Goal: Task Accomplishment & Management: Use online tool/utility

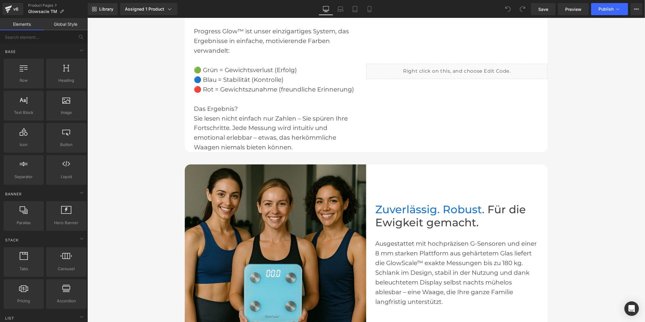
scroll to position [908, 0]
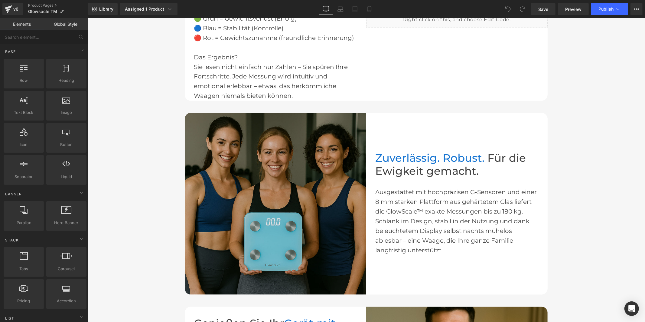
click at [275, 198] on img at bounding box center [276, 204] width 182 height 182
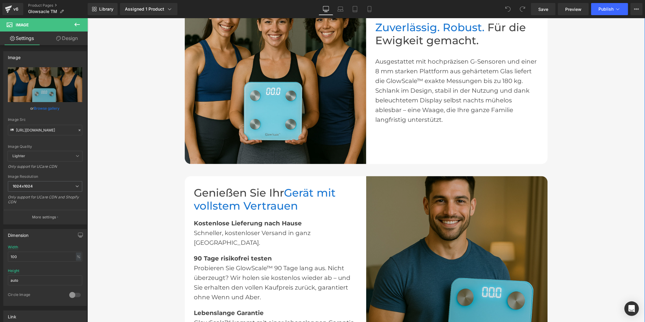
scroll to position [1042, 0]
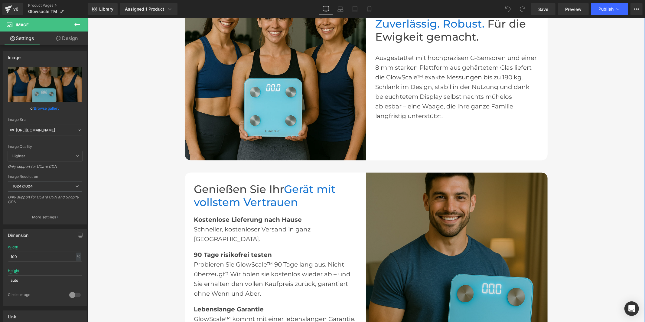
click at [384, 224] on img at bounding box center [457, 263] width 182 height 182
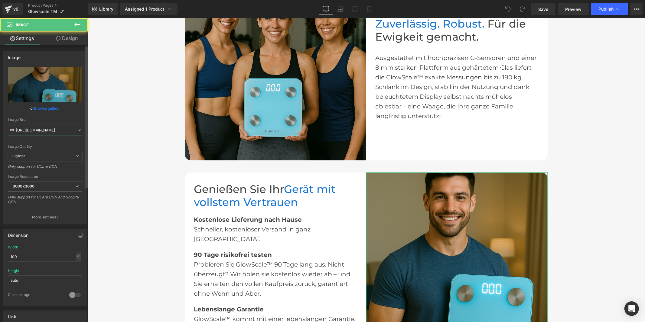
click at [40, 130] on input "[URL][DOMAIN_NAME]" at bounding box center [45, 130] width 74 height 11
paste input "text"
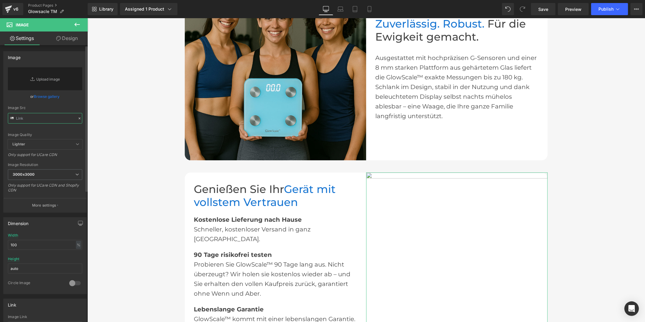
paste input "[URL][DOMAIN_NAME]"
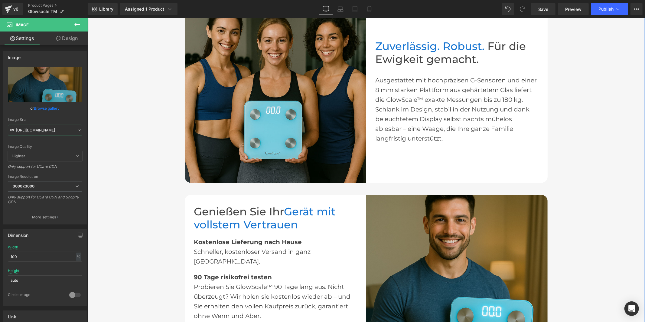
scroll to position [975, 0]
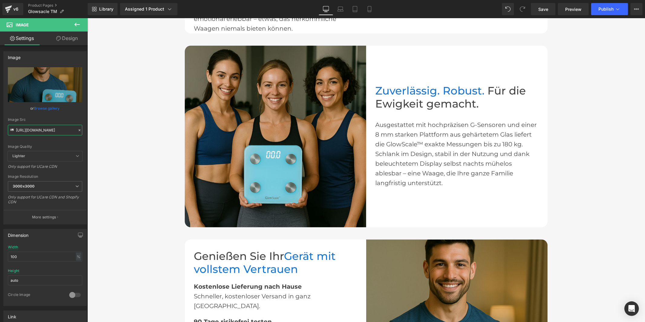
type input "[URL][DOMAIN_NAME]"
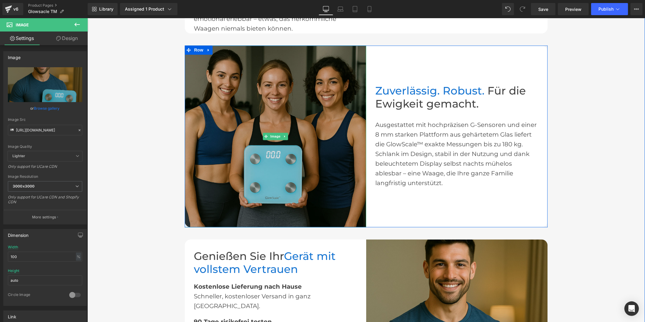
click at [236, 135] on img at bounding box center [276, 136] width 182 height 182
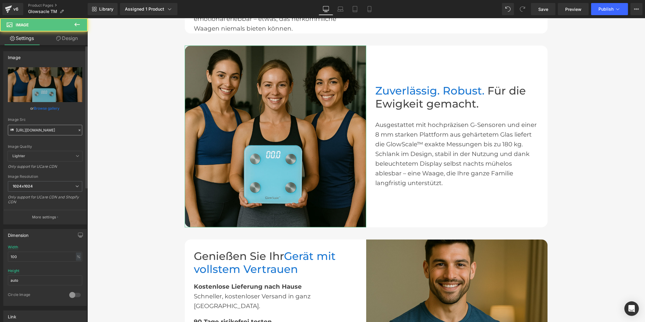
click at [28, 134] on input "[URL][DOMAIN_NAME]" at bounding box center [45, 130] width 74 height 11
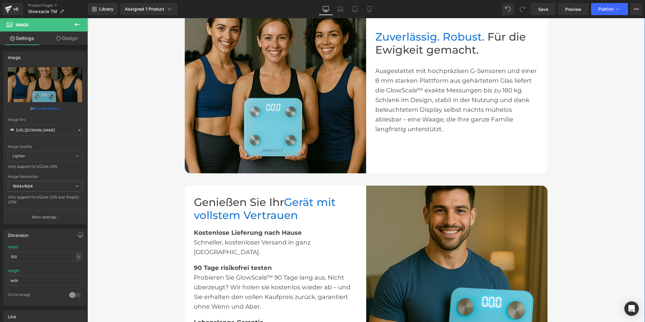
scroll to position [1008, 0]
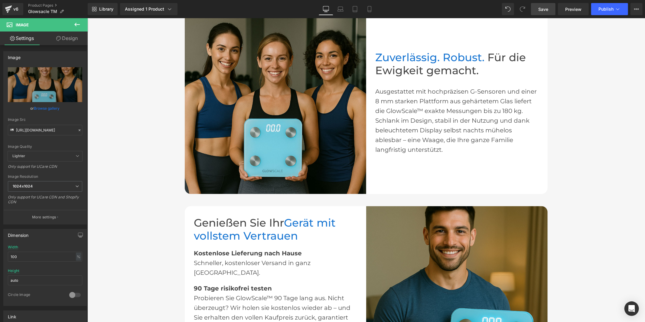
type input "[URL][DOMAIN_NAME]"
click at [543, 5] on link "Save" at bounding box center [543, 9] width 25 height 12
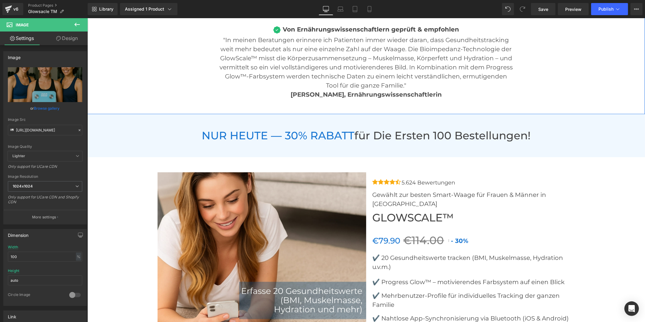
scroll to position [2420, 0]
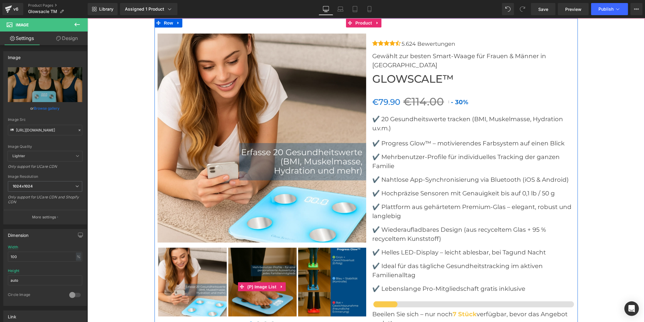
click at [247, 250] on img at bounding box center [262, 281] width 69 height 69
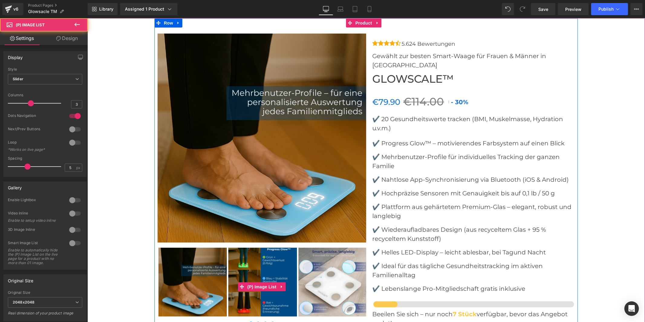
click at [304, 247] on img at bounding box center [332, 281] width 69 height 69
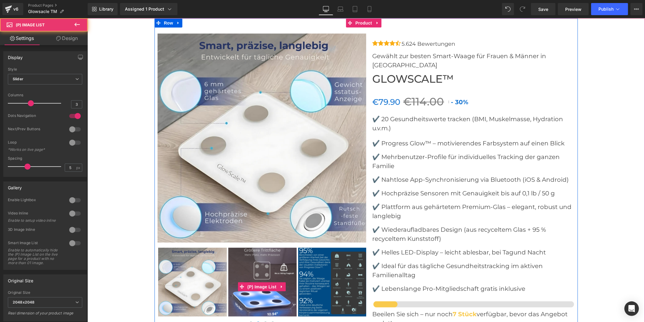
click at [261, 247] on img at bounding box center [262, 281] width 69 height 69
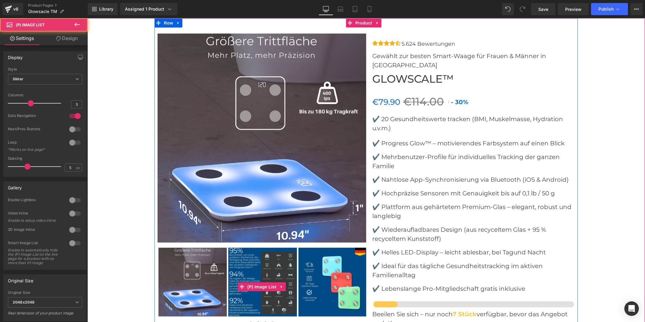
click at [260, 247] on img at bounding box center [262, 281] width 69 height 69
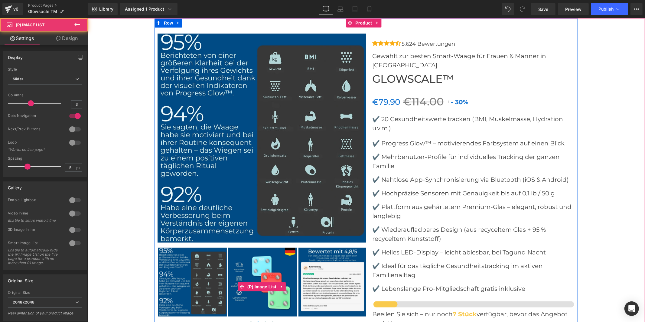
click at [264, 247] on img at bounding box center [262, 281] width 69 height 69
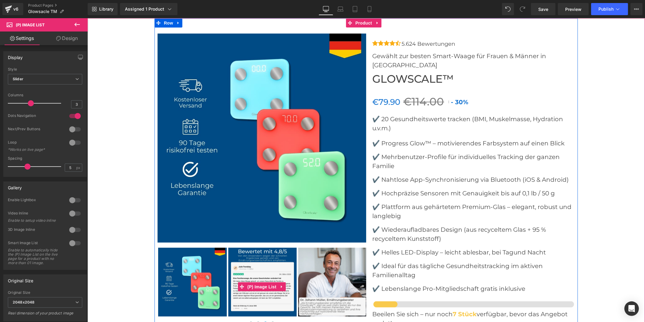
click at [251, 254] on img at bounding box center [262, 281] width 69 height 69
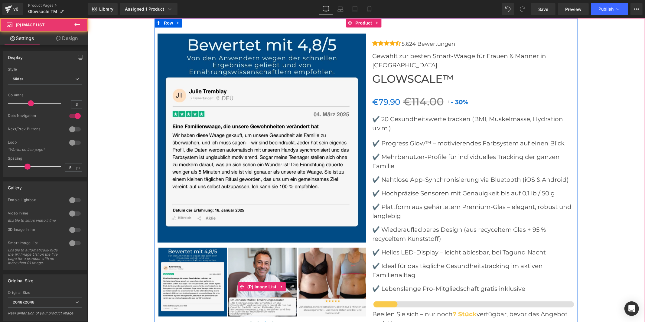
click at [269, 249] on img at bounding box center [262, 281] width 69 height 69
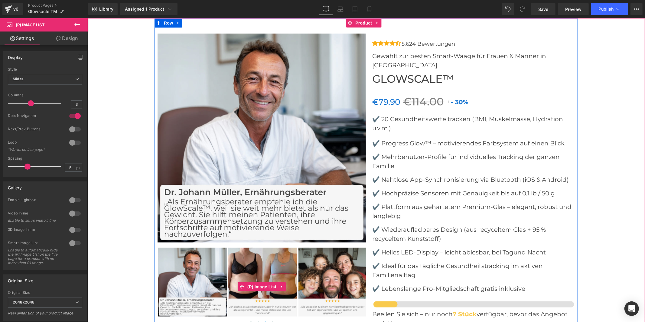
click at [262, 247] on img at bounding box center [262, 281] width 69 height 69
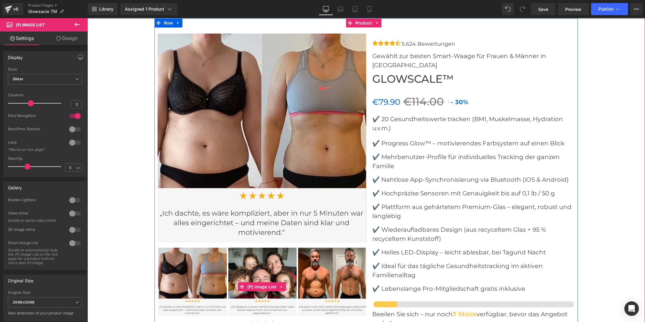
click at [314, 247] on img at bounding box center [332, 281] width 69 height 69
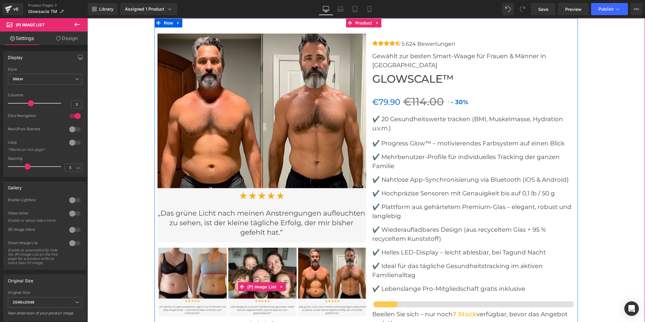
click at [270, 247] on img at bounding box center [262, 281] width 69 height 69
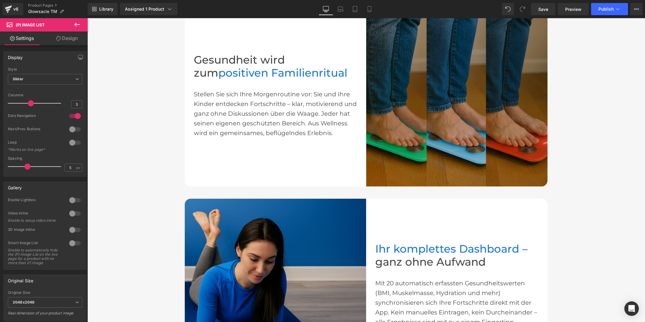
scroll to position [690, 0]
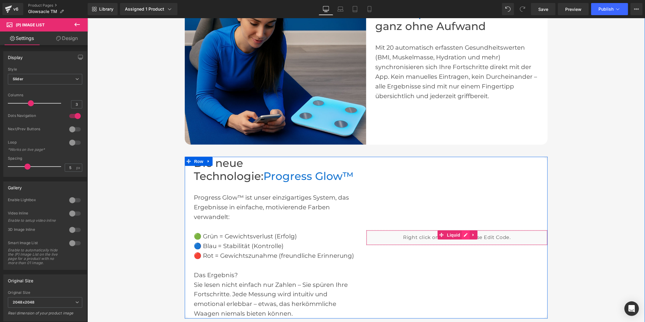
click at [463, 230] on div "Liquid" at bounding box center [457, 237] width 182 height 15
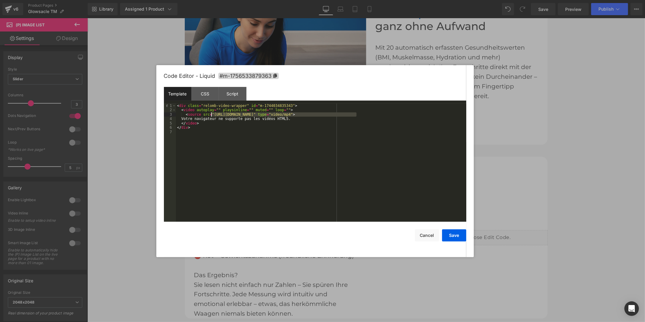
drag, startPoint x: 356, startPoint y: 114, endPoint x: 211, endPoint y: 115, distance: 145.2
click at [211, 115] on div "< div class = "relomb-video-wrapper" id = "m-1744034835343" > < video autoplay …" at bounding box center [321, 166] width 290 height 127
drag, startPoint x: 453, startPoint y: 236, endPoint x: 406, endPoint y: 162, distance: 88.1
click at [453, 236] on button "Save" at bounding box center [454, 235] width 24 height 12
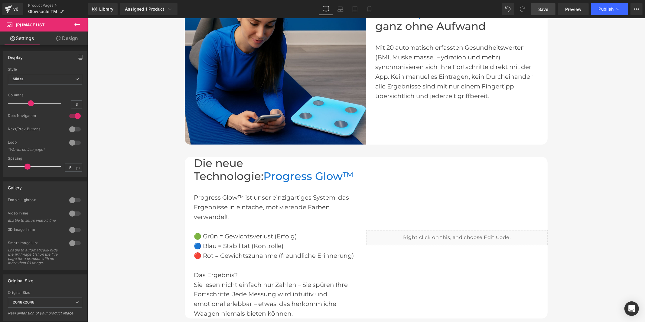
click at [543, 6] on span "Save" at bounding box center [544, 9] width 10 height 6
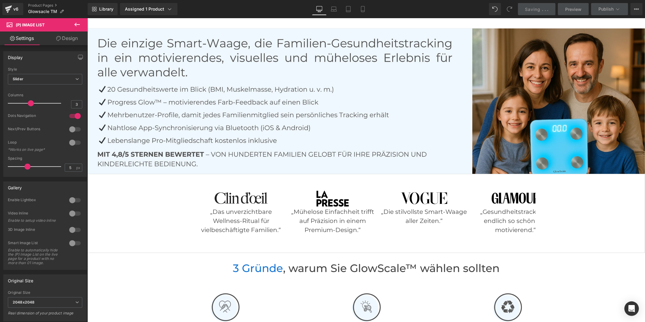
scroll to position [0, 0]
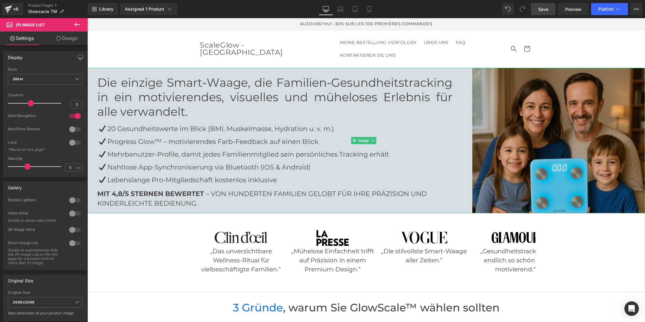
click at [269, 103] on img at bounding box center [366, 139] width 558 height 145
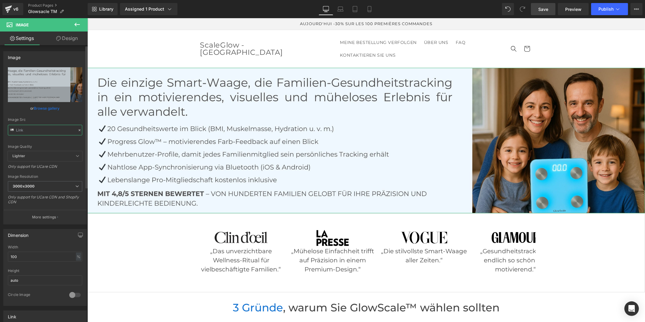
click at [35, 129] on input "text" at bounding box center [45, 130] width 74 height 11
paste input "Ovaia_1.jpg?v=1756733106"
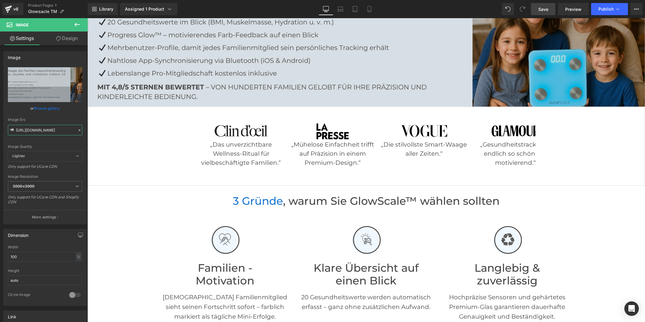
scroll to position [34, 0]
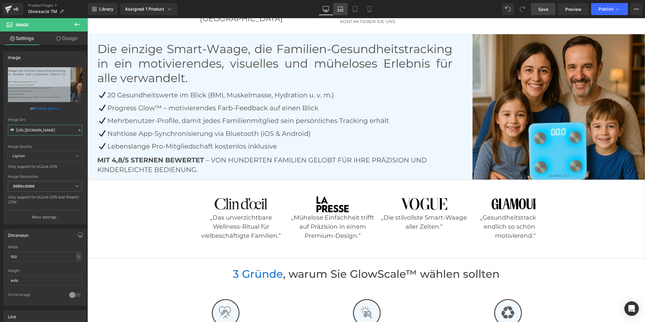
type input "[URL][DOMAIN_NAME]"
click at [337, 11] on link "Laptop" at bounding box center [340, 9] width 15 height 12
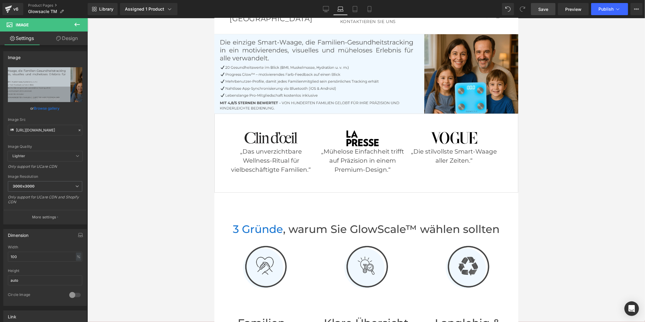
scroll to position [0, 0]
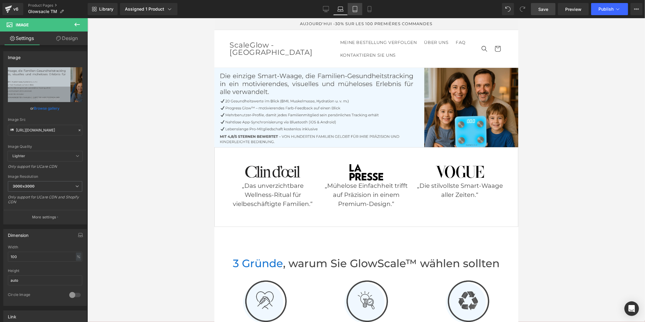
click at [352, 11] on icon at bounding box center [355, 9] width 6 height 6
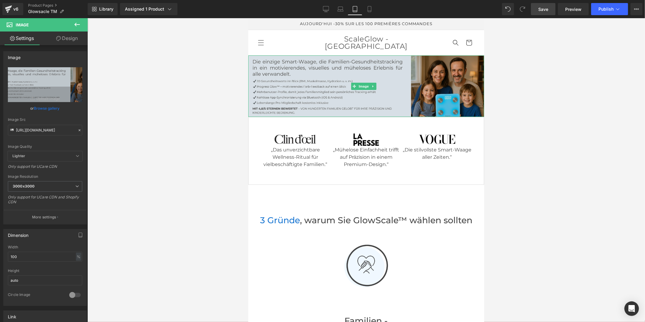
click at [419, 88] on img at bounding box center [366, 85] width 236 height 61
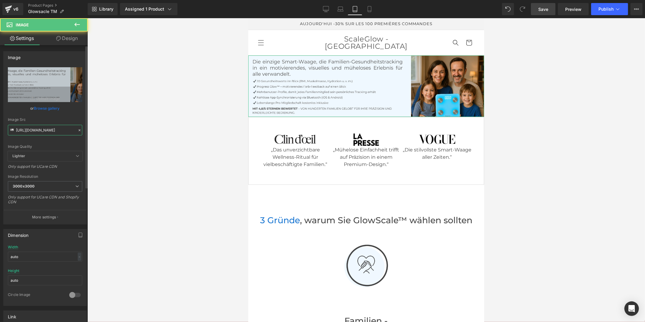
click at [61, 129] on input "[URL][DOMAIN_NAME]" at bounding box center [45, 130] width 74 height 11
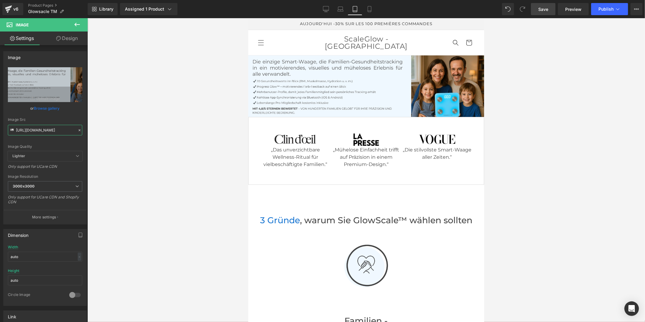
type input "[URL][DOMAIN_NAME]"
click at [370, 11] on icon at bounding box center [370, 9] width 6 height 6
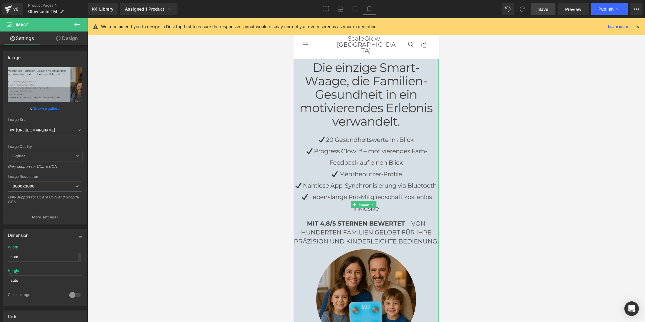
click at [330, 149] on img at bounding box center [365, 204] width 145 height 290
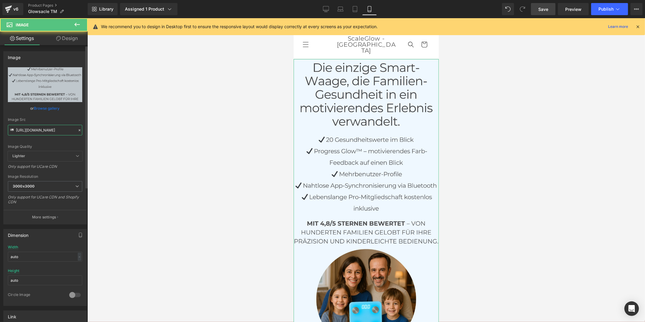
click at [50, 131] on input "[URL][DOMAIN_NAME]" at bounding box center [45, 130] width 74 height 11
paste input "3_3c18ca09-ef82-4fcc-b9e9-1a7b8387bc8f.jpg?v=1756733106"
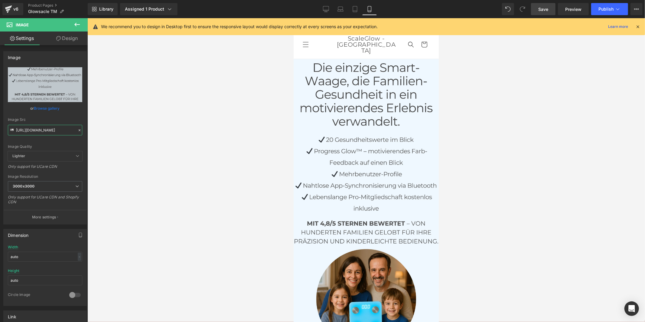
type input "[URL][DOMAIN_NAME]"
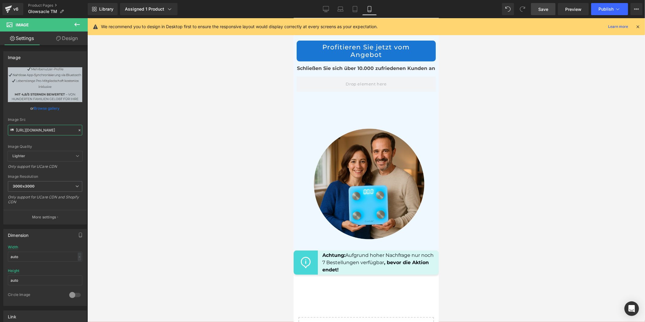
scroll to position [4048, 0]
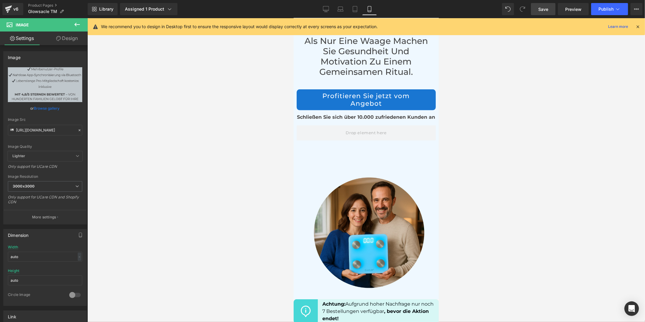
click at [325, 163] on div "Geben Sie Ihrer Familie mehr als nur eine Waage Machen Sie Gesundheit und Motiv…" at bounding box center [365, 153] width 145 height 290
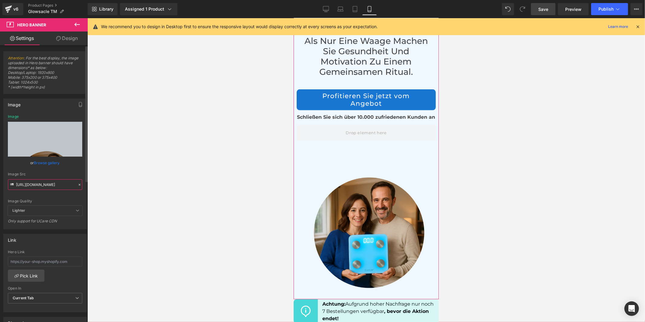
click at [52, 182] on input "[URL][DOMAIN_NAME]" at bounding box center [45, 184] width 74 height 11
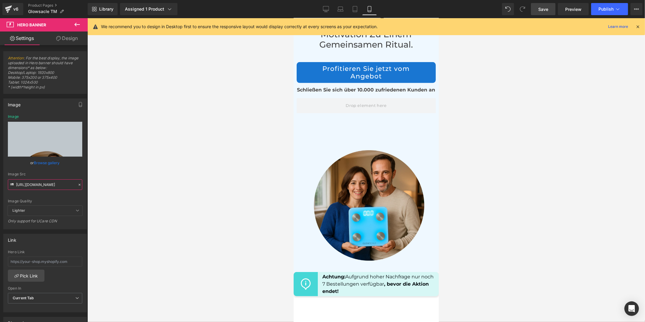
scroll to position [0, 0]
drag, startPoint x: 329, startPoint y: 8, endPoint x: 293, endPoint y: 167, distance: 162.4
click at [329, 8] on icon at bounding box center [326, 9] width 6 height 6
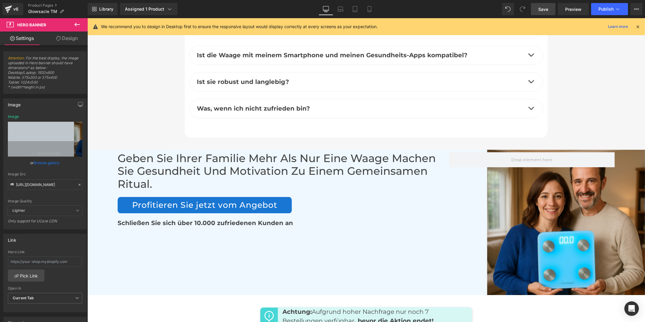
click at [404, 223] on div "Geben Sie Ihrer Familie mehr als nur eine Waage Machen Sie Gesundheit und Motiv…" at bounding box center [366, 221] width 558 height 145
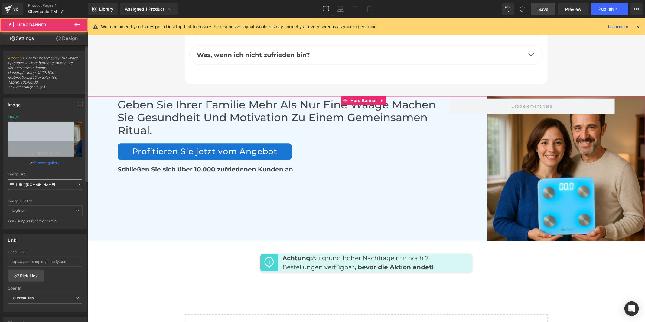
scroll to position [2970, 0]
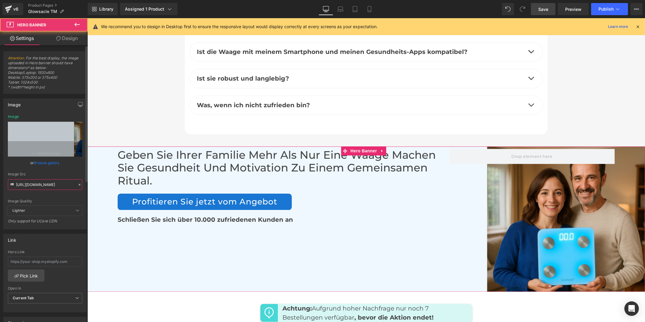
click at [59, 188] on input "[URL][DOMAIN_NAME]" at bounding box center [45, 184] width 74 height 11
click at [254, 242] on div "Geben Sie Ihrer Familie mehr als nur eine Waage Machen Sie Gesundheit und Motiv…" at bounding box center [366, 218] width 558 height 145
click at [49, 185] on input "[URL][DOMAIN_NAME]" at bounding box center [45, 184] width 74 height 11
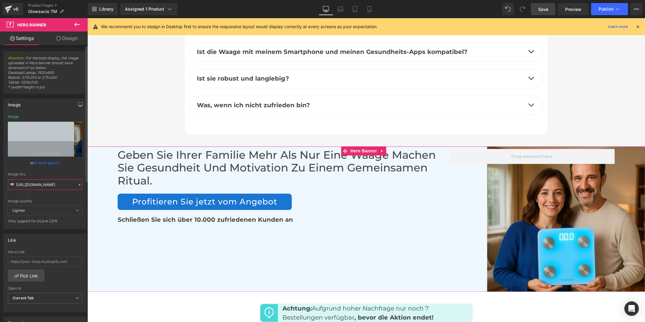
click at [49, 185] on input "[URL][DOMAIN_NAME]" at bounding box center [45, 184] width 74 height 11
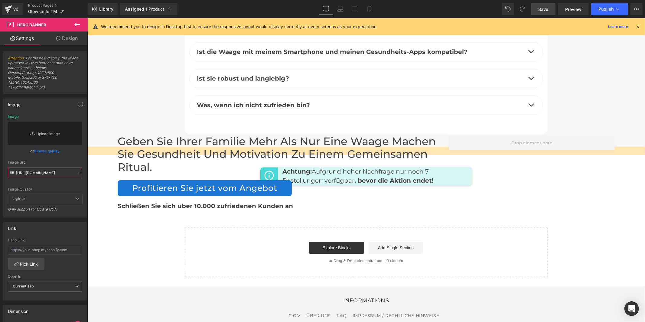
scroll to position [0, 0]
click at [55, 175] on input "[URL][DOMAIN_NAME]" at bounding box center [45, 172] width 74 height 11
paste input "s/files/1/0973/9963/6307/files/Ovaia_1_2.jpg?v=1756733105"
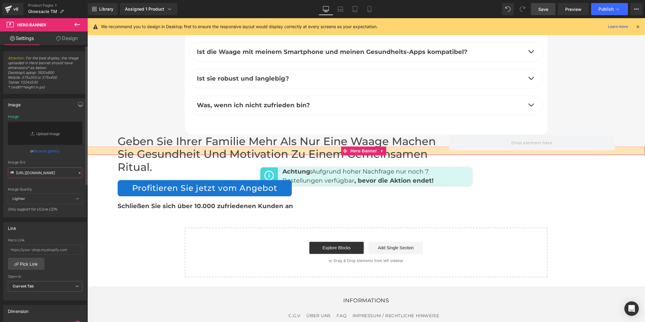
scroll to position [0, 90]
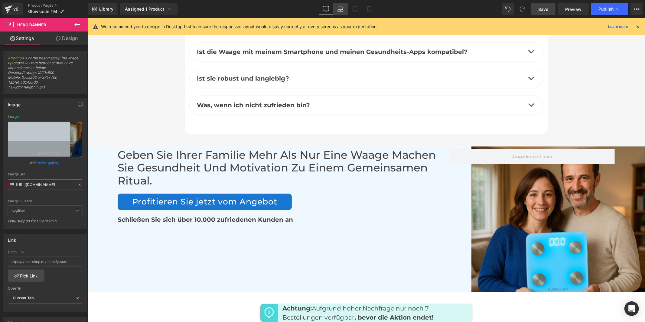
type input "[URL][DOMAIN_NAME]"
click at [341, 6] on icon at bounding box center [341, 9] width 6 height 6
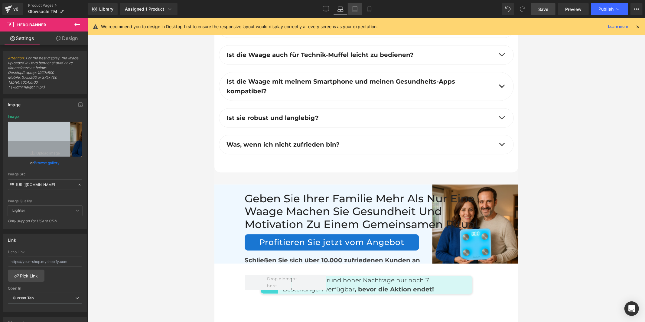
scroll to position [3278, 0]
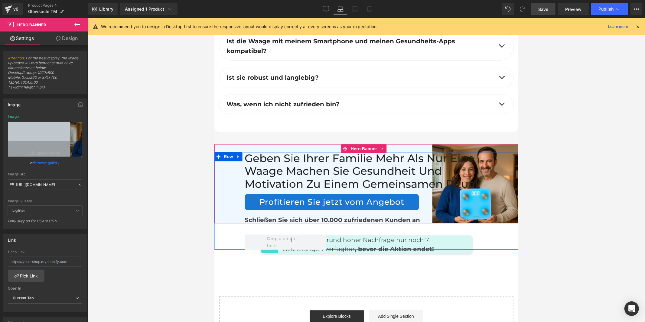
click at [506, 191] on div "Geben Sie Ihrer Familie mehr als nur eine Waage Machen Sie Gesundheit und Motiv…" at bounding box center [366, 200] width 304 height 97
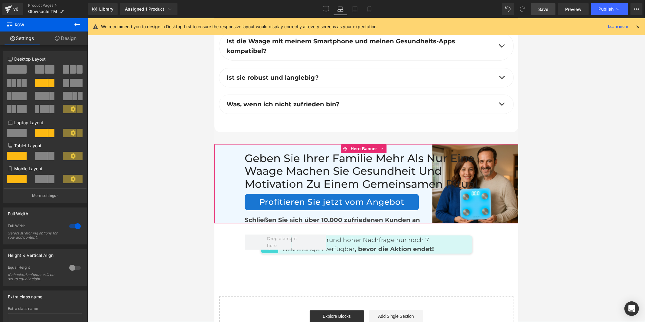
click at [222, 144] on div "Geben Sie Ihrer Familie mehr als nur eine Waage Machen Sie Gesundheit und Motiv…" at bounding box center [366, 183] width 304 height 79
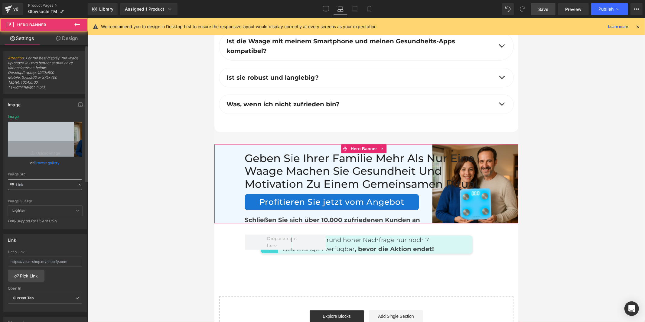
click at [50, 185] on input "text" at bounding box center [45, 184] width 74 height 11
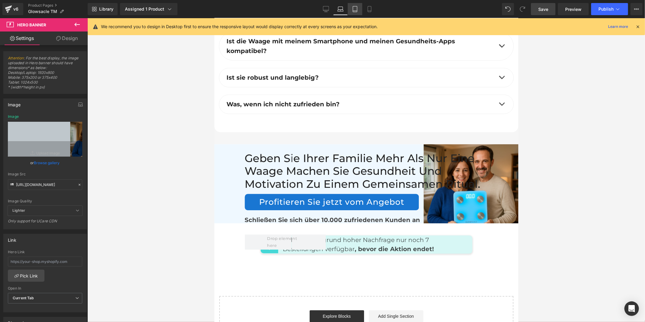
click at [354, 10] on icon at bounding box center [355, 9] width 6 height 6
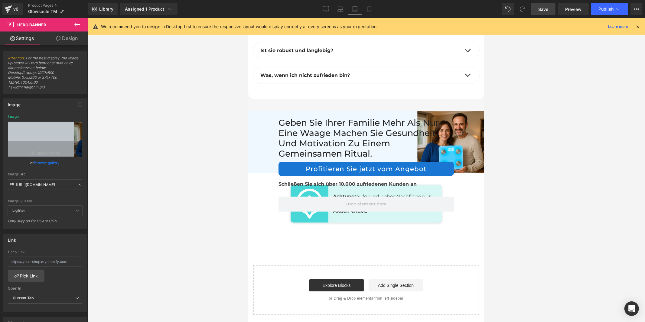
scroll to position [4200, 0]
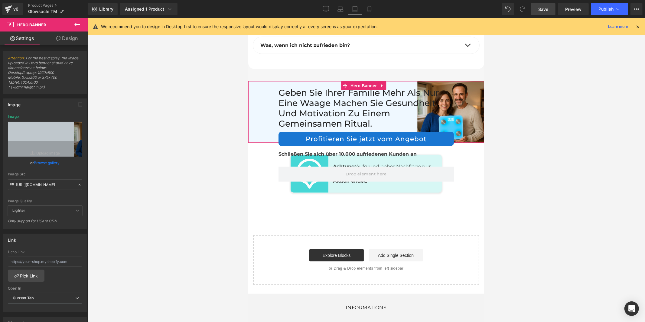
click at [456, 81] on div "Geben Sie Ihrer Familie mehr als nur eine Waage Machen Sie Gesundheit und Motiv…" at bounding box center [366, 111] width 236 height 61
click at [40, 185] on input "[URL][DOMAIN_NAME]" at bounding box center [45, 184] width 74 height 11
paste input "73/9963/6307/files/Ovaia_1_2.jpg?v=1756733105"
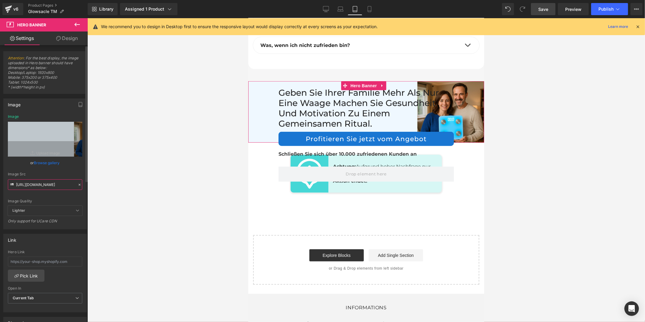
scroll to position [0, 90]
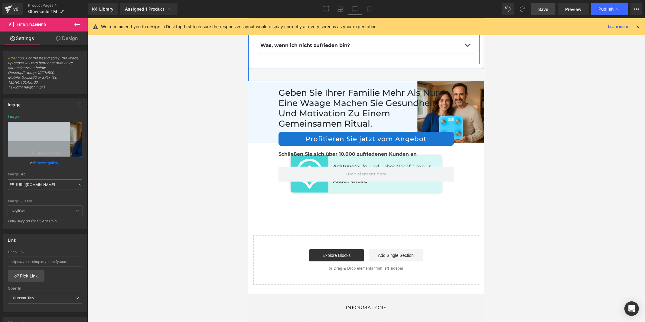
type input "[URL][DOMAIN_NAME]"
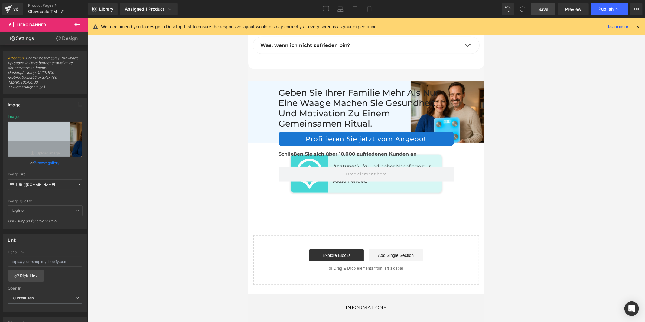
click at [545, 6] on span "Save" at bounding box center [544, 9] width 10 height 6
click at [324, 12] on link "Desktop" at bounding box center [319, 9] width 15 height 12
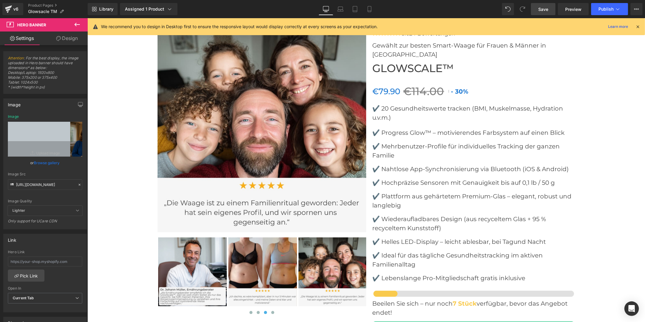
scroll to position [2444, 0]
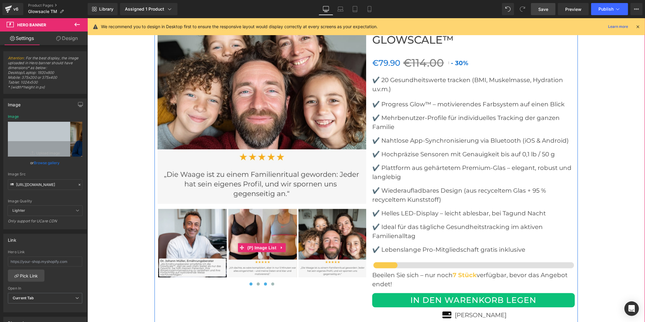
click at [249, 282] on span at bounding box center [250, 283] width 3 height 3
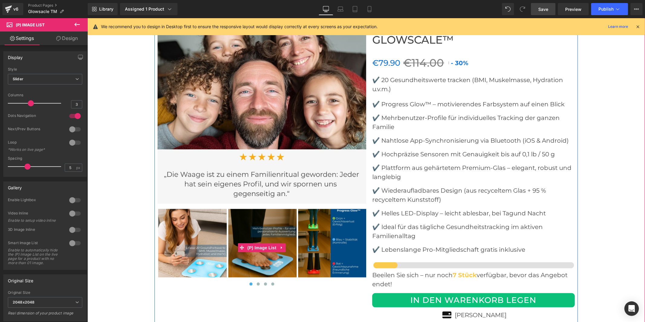
click at [301, 222] on img at bounding box center [332, 242] width 69 height 69
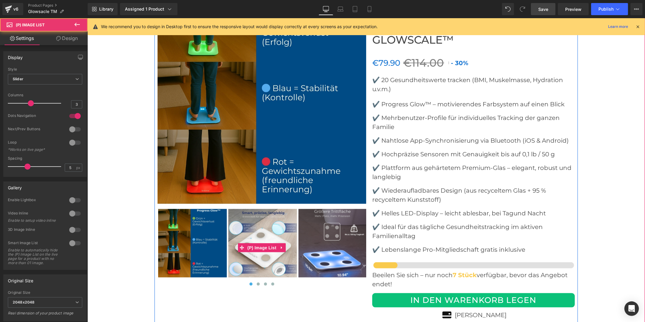
click at [314, 223] on img at bounding box center [332, 242] width 69 height 69
